Goal: Task Accomplishment & Management: Manage account settings

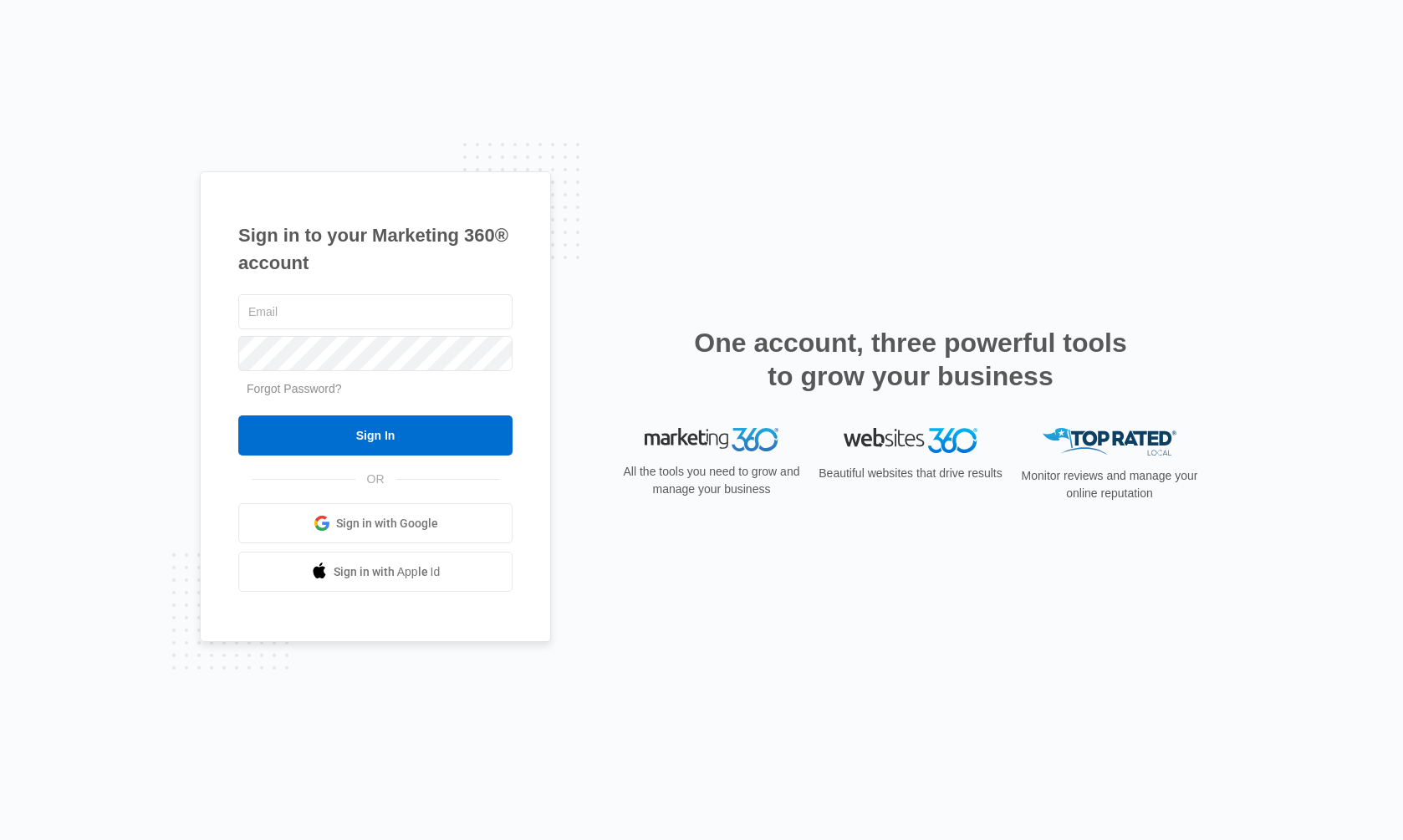
type input "[EMAIL_ADDRESS][DOMAIN_NAME]"
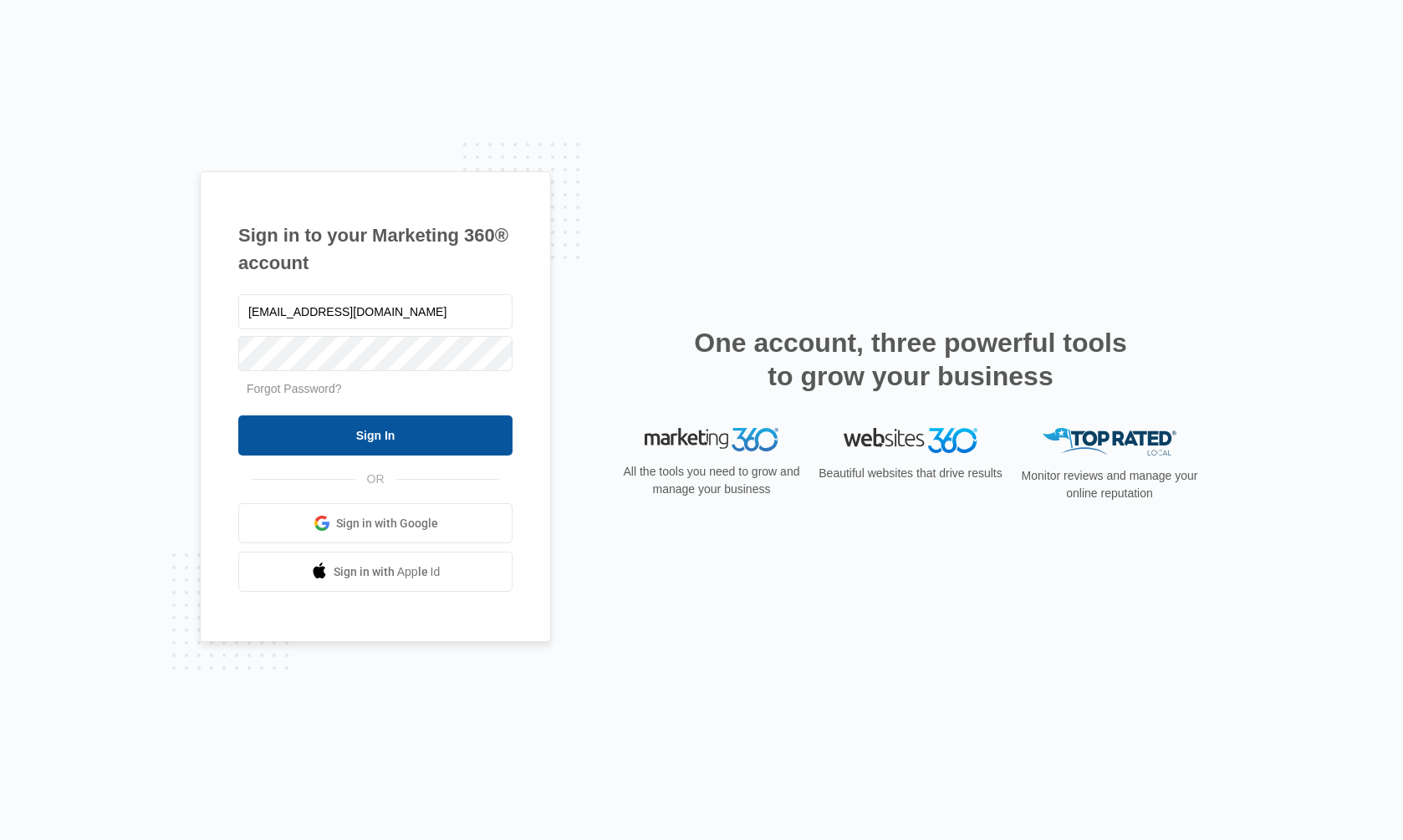
click at [365, 434] on input "Sign In" at bounding box center [375, 436] width 274 height 40
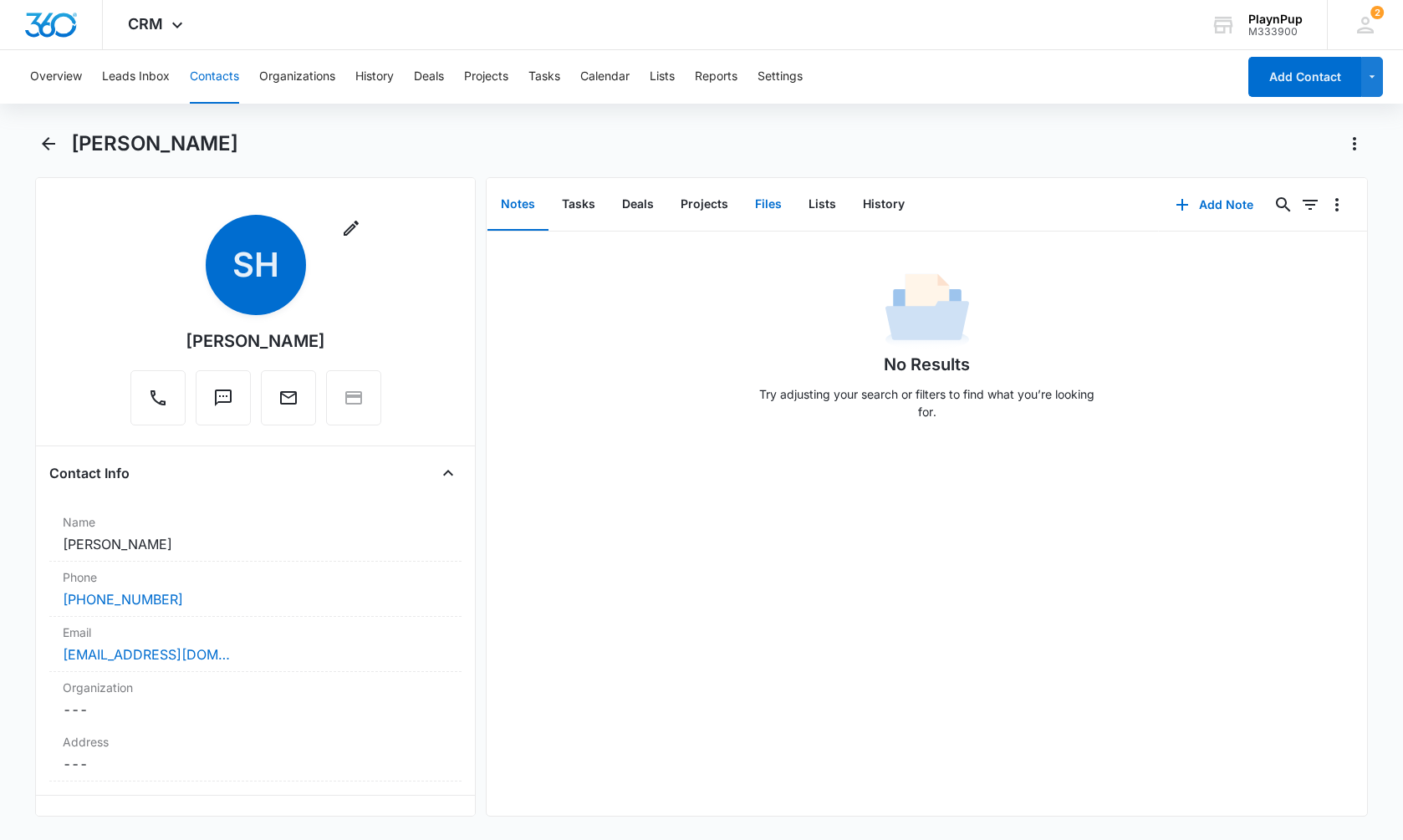
click at [771, 205] on button "Files" at bounding box center [768, 204] width 53 height 52
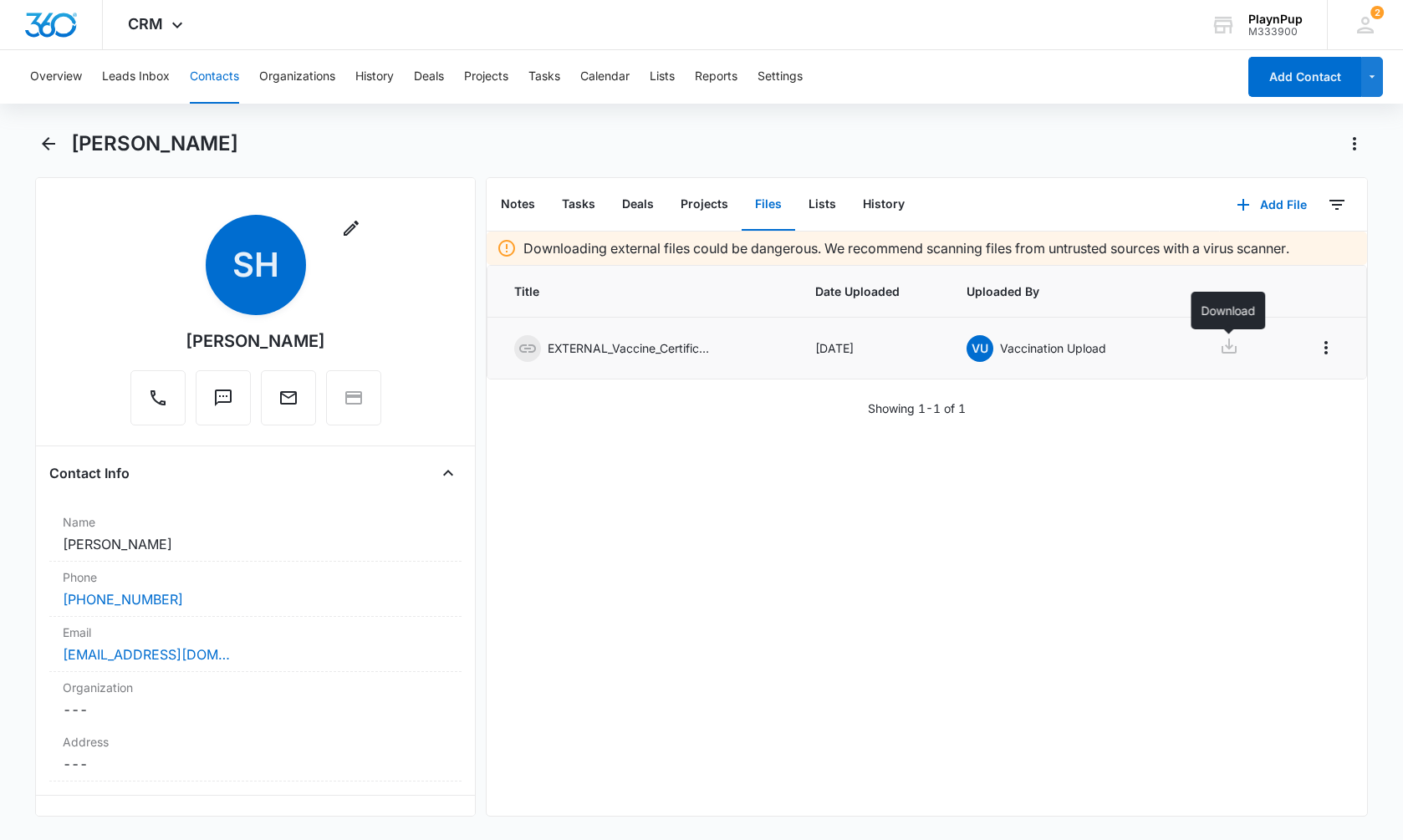
click at [1232, 348] on icon at bounding box center [1229, 346] width 20 height 20
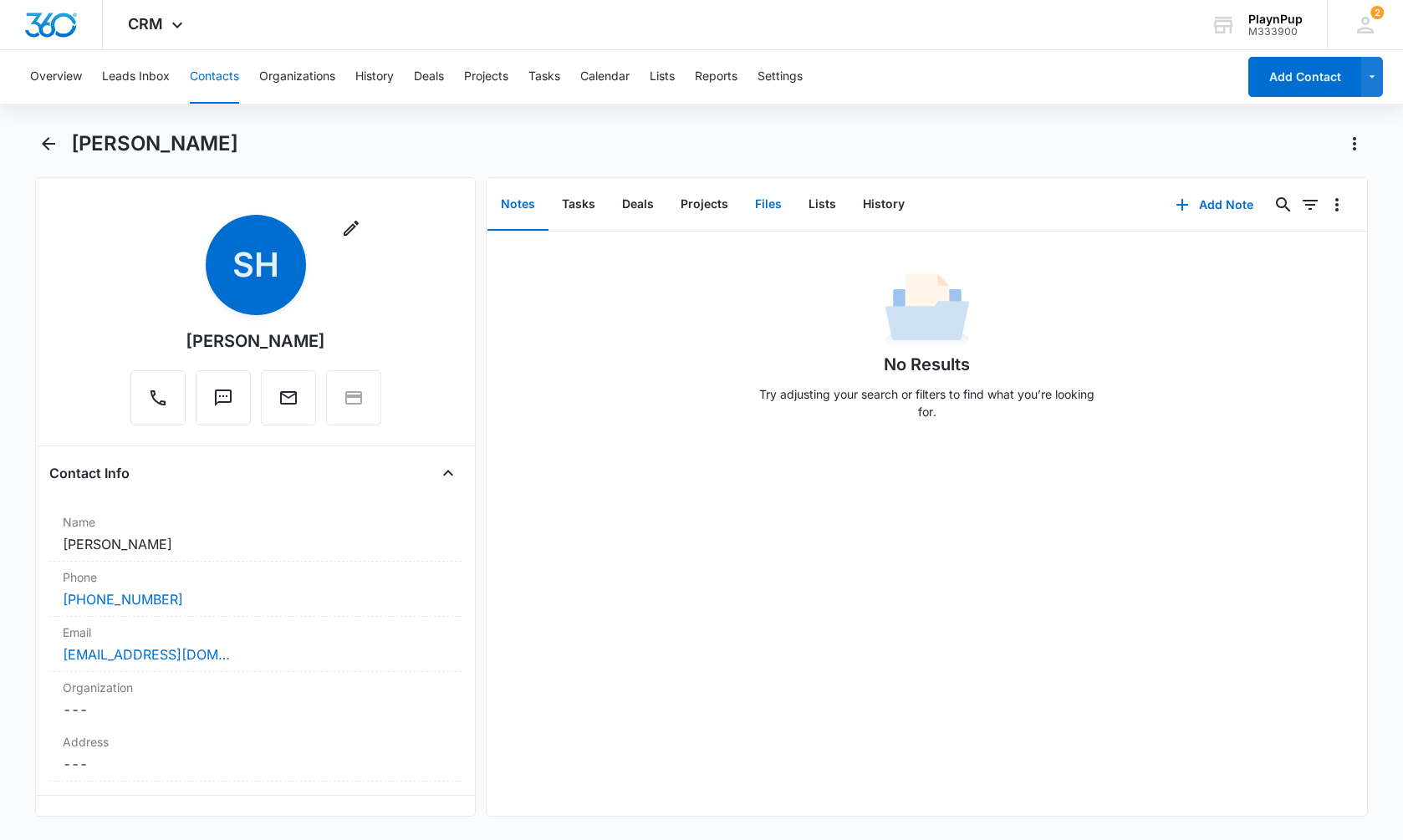
click at [770, 205] on button "Files" at bounding box center [768, 204] width 53 height 52
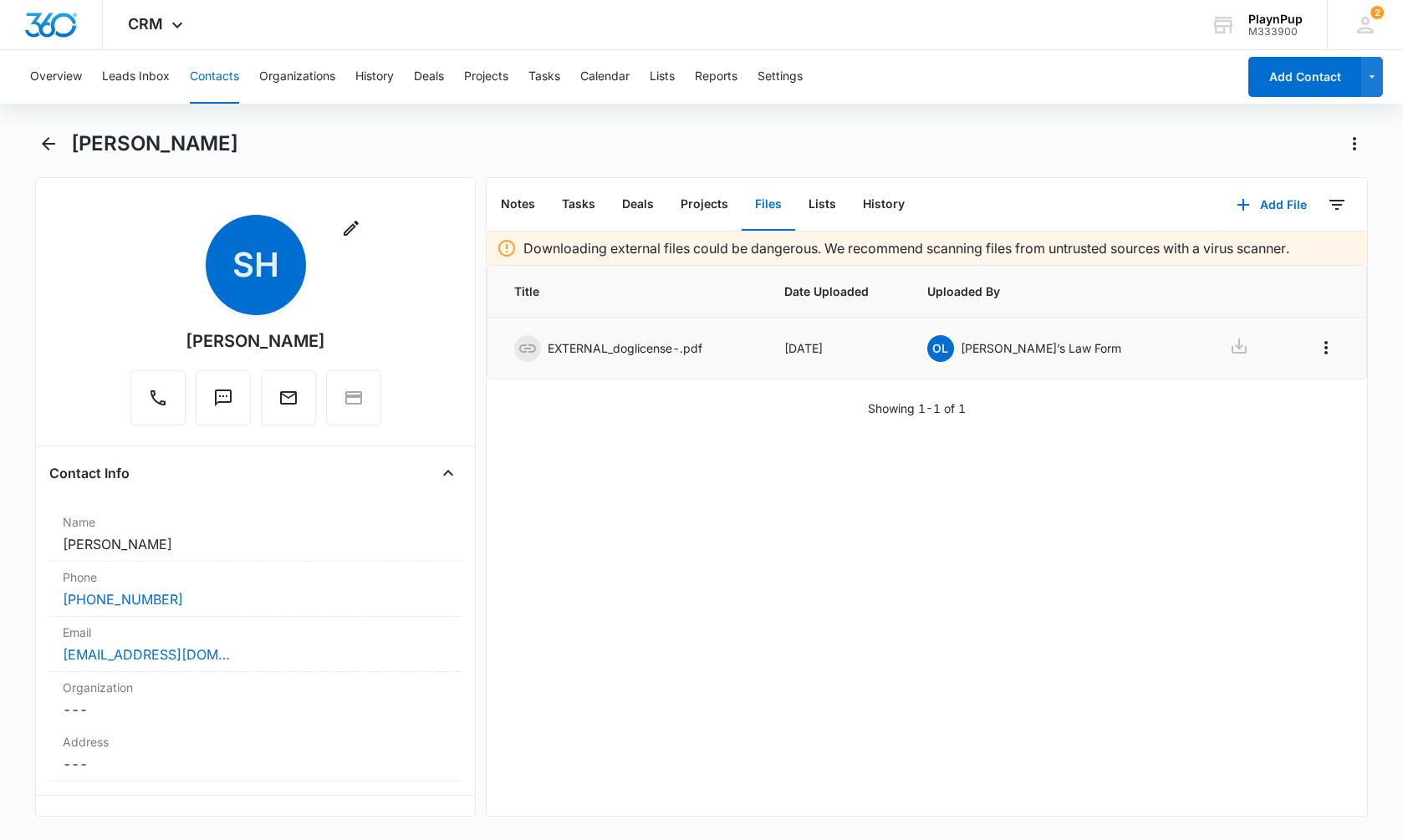
click at [721, 355] on div "EXTERNAL_doglicense-.pdf" at bounding box center [625, 348] width 223 height 27
click at [1229, 345] on icon at bounding box center [1239, 346] width 20 height 20
